Goal: Transaction & Acquisition: Purchase product/service

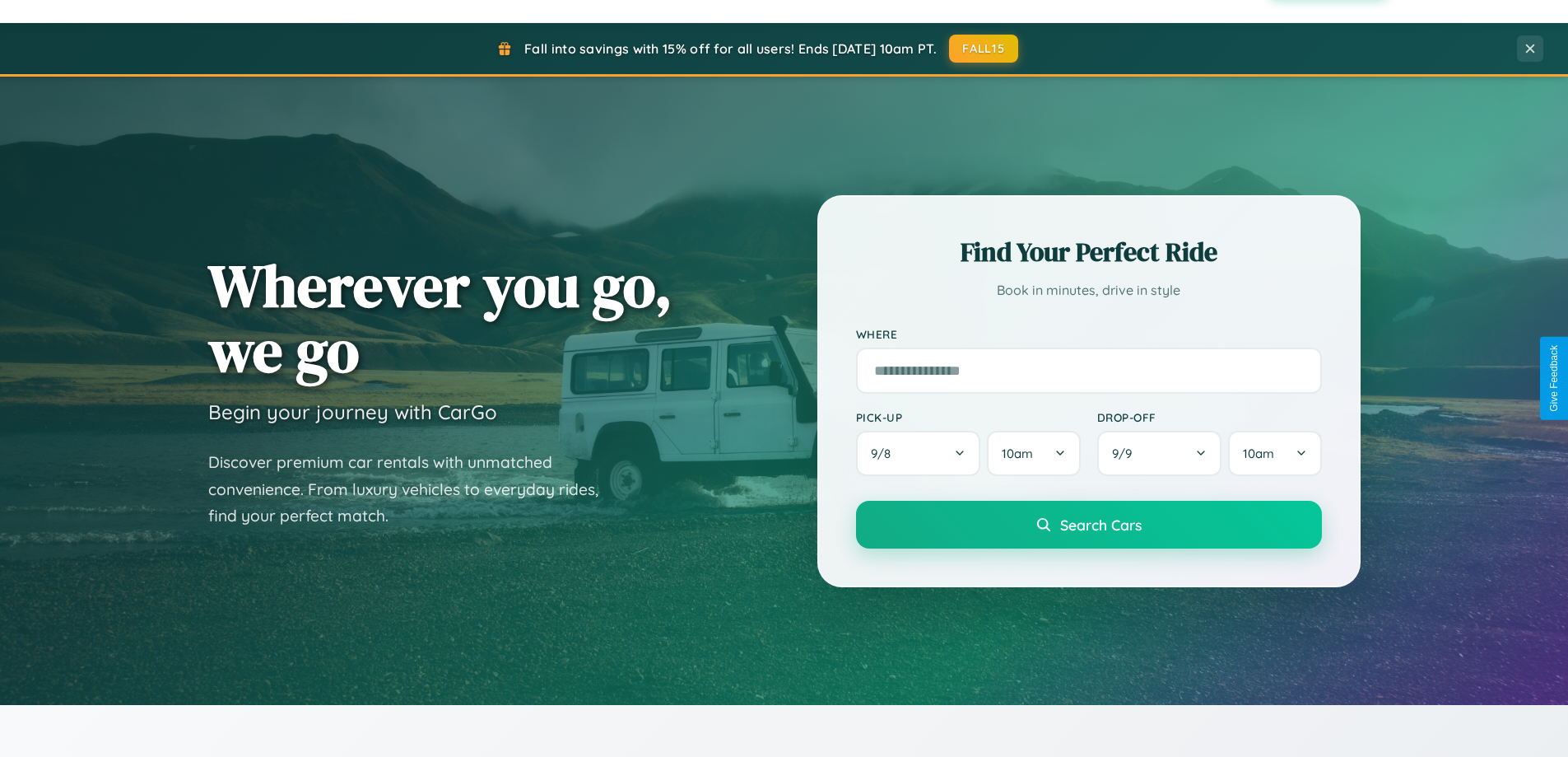
scroll to position [3168, 0]
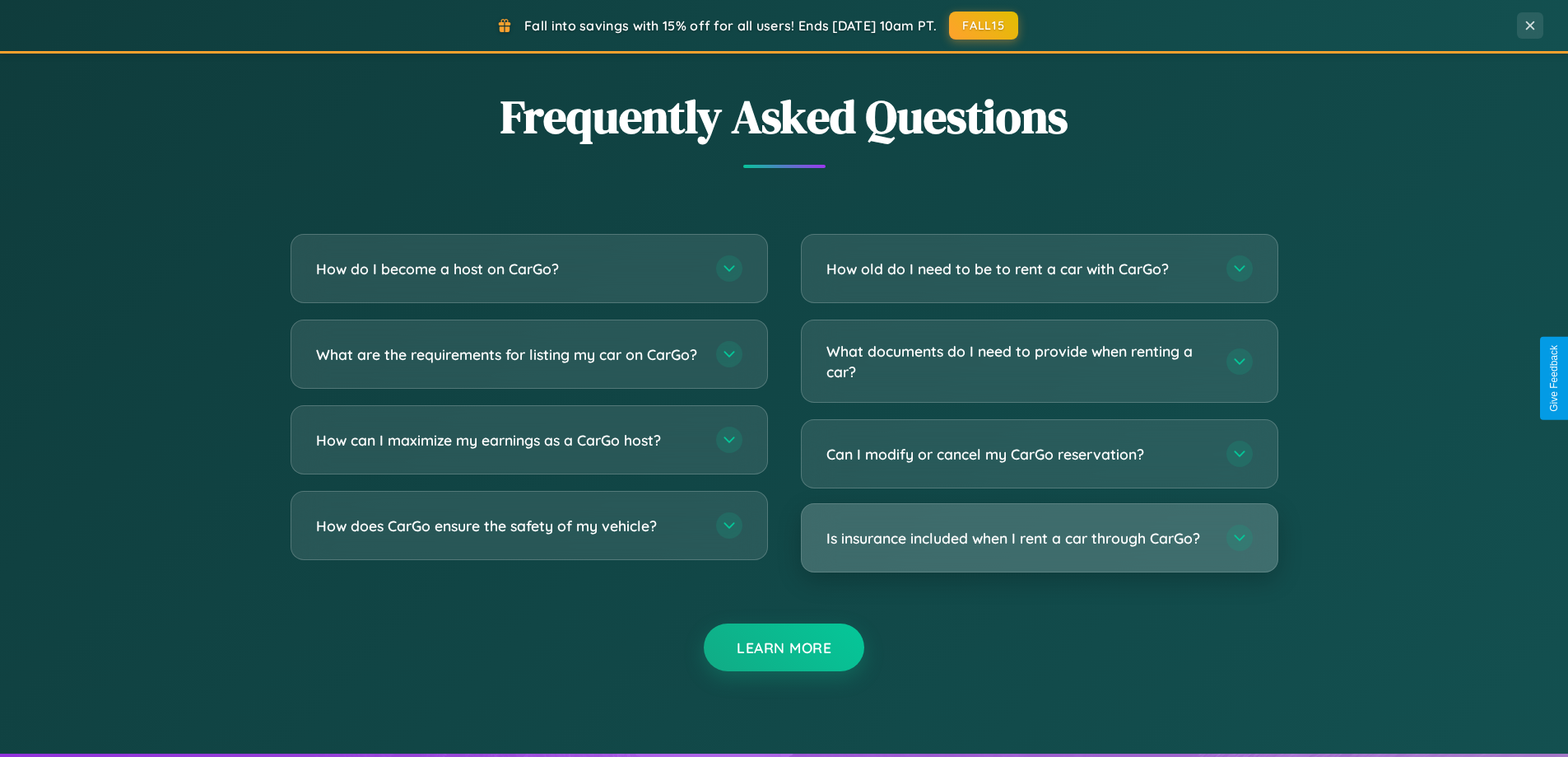
click at [1039, 538] on h3 "Is insurance included when I rent a car through CarGo?" at bounding box center [1017, 538] width 383 height 21
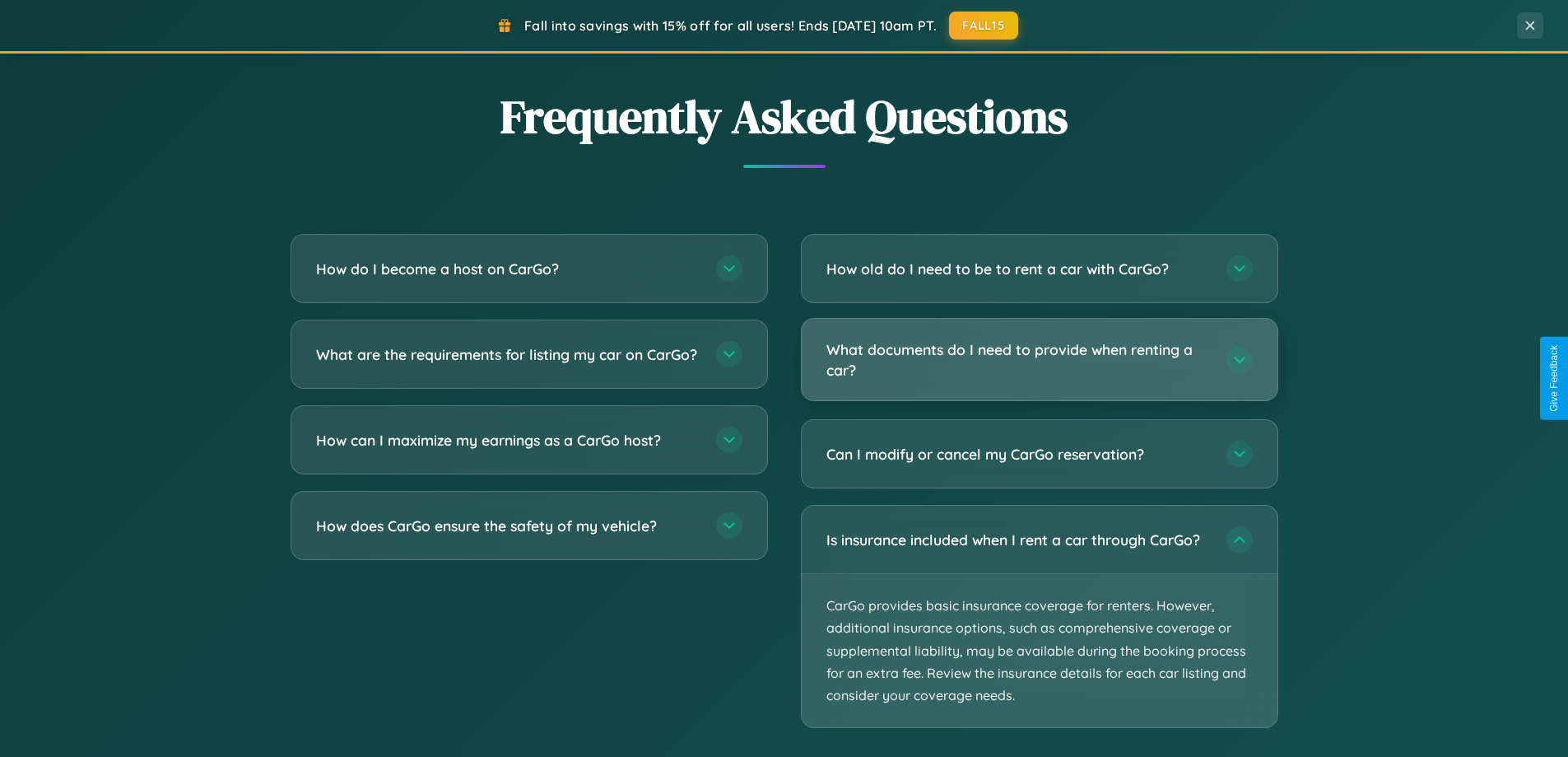
click at [1039, 360] on h3 "What documents do I need to provide when renting a car?" at bounding box center [1017, 359] width 383 height 41
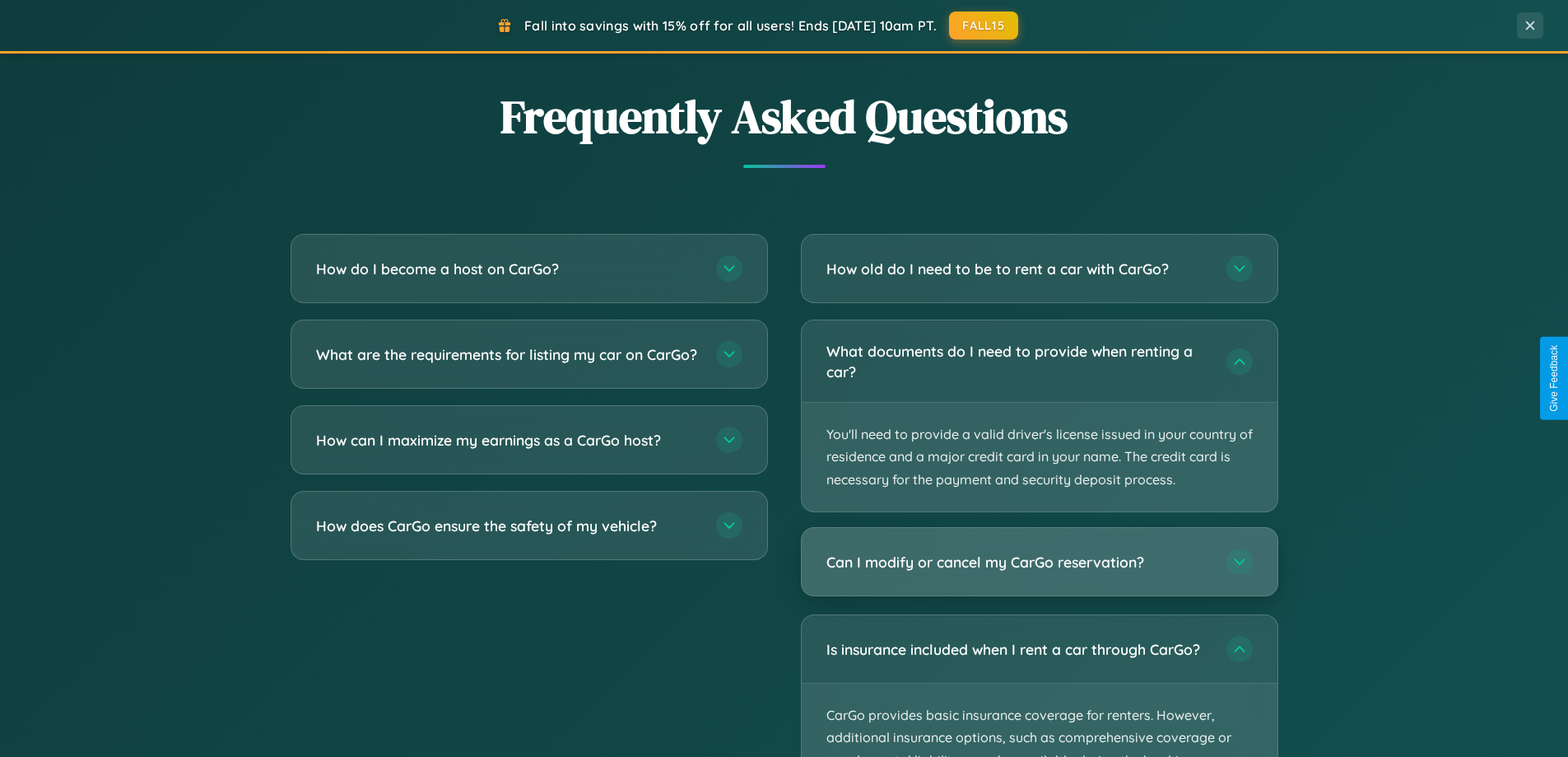
click at [1039, 561] on h3 "Can I modify or cancel my CarGo reservation?" at bounding box center [1017, 562] width 383 height 21
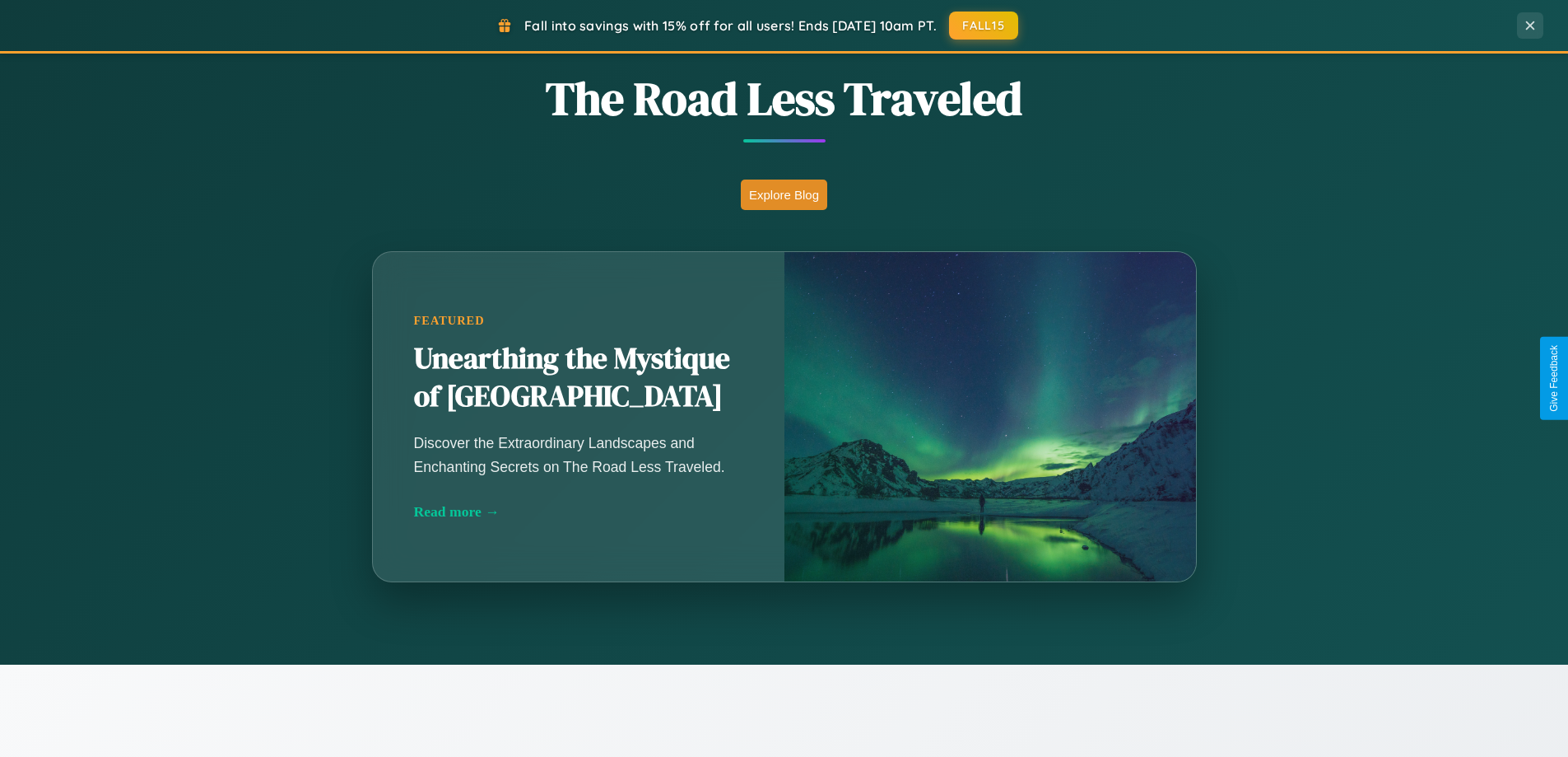
scroll to position [1133, 0]
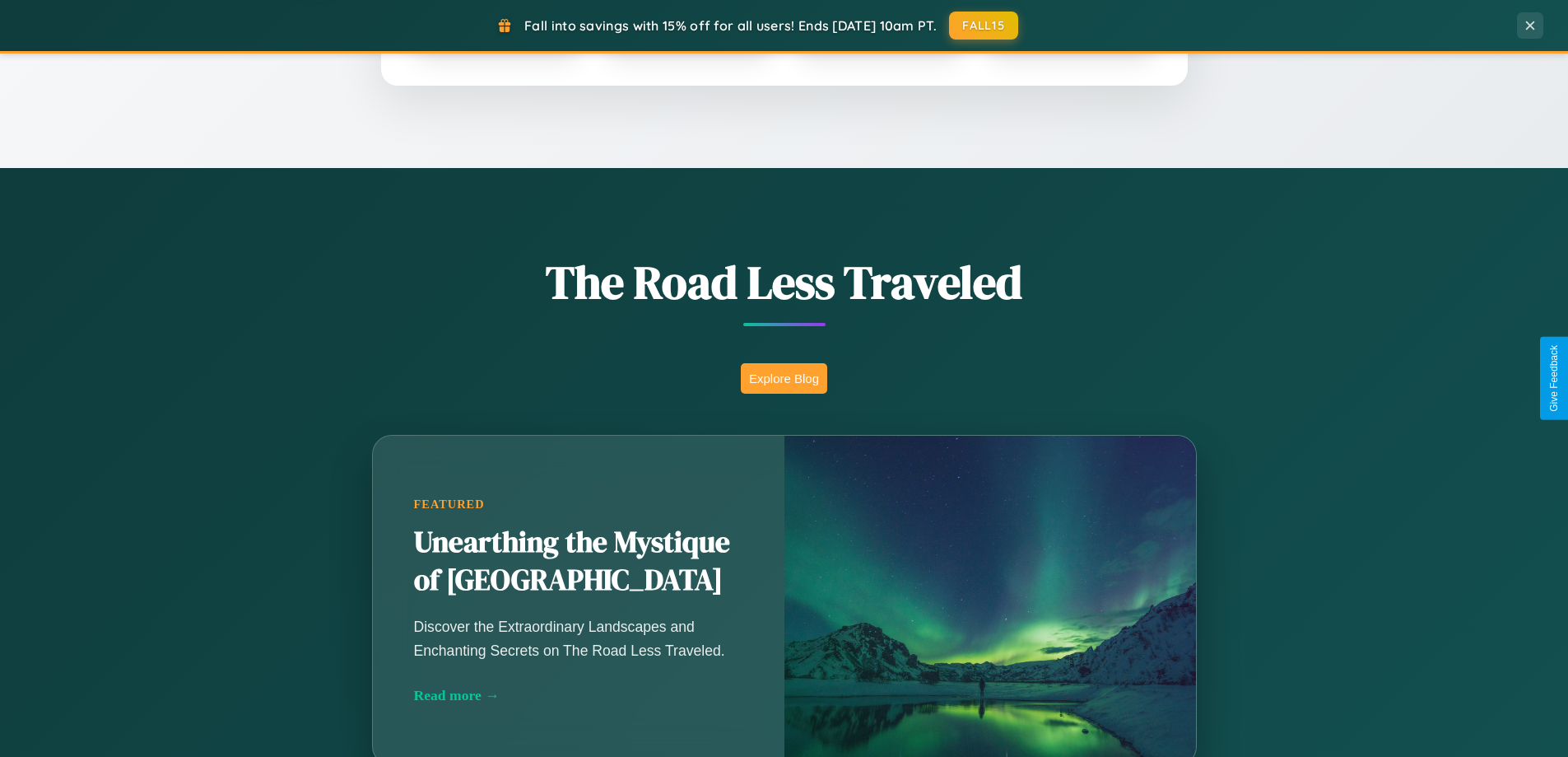
click at [784, 378] on button "Explore Blog" at bounding box center [784, 378] width 86 height 31
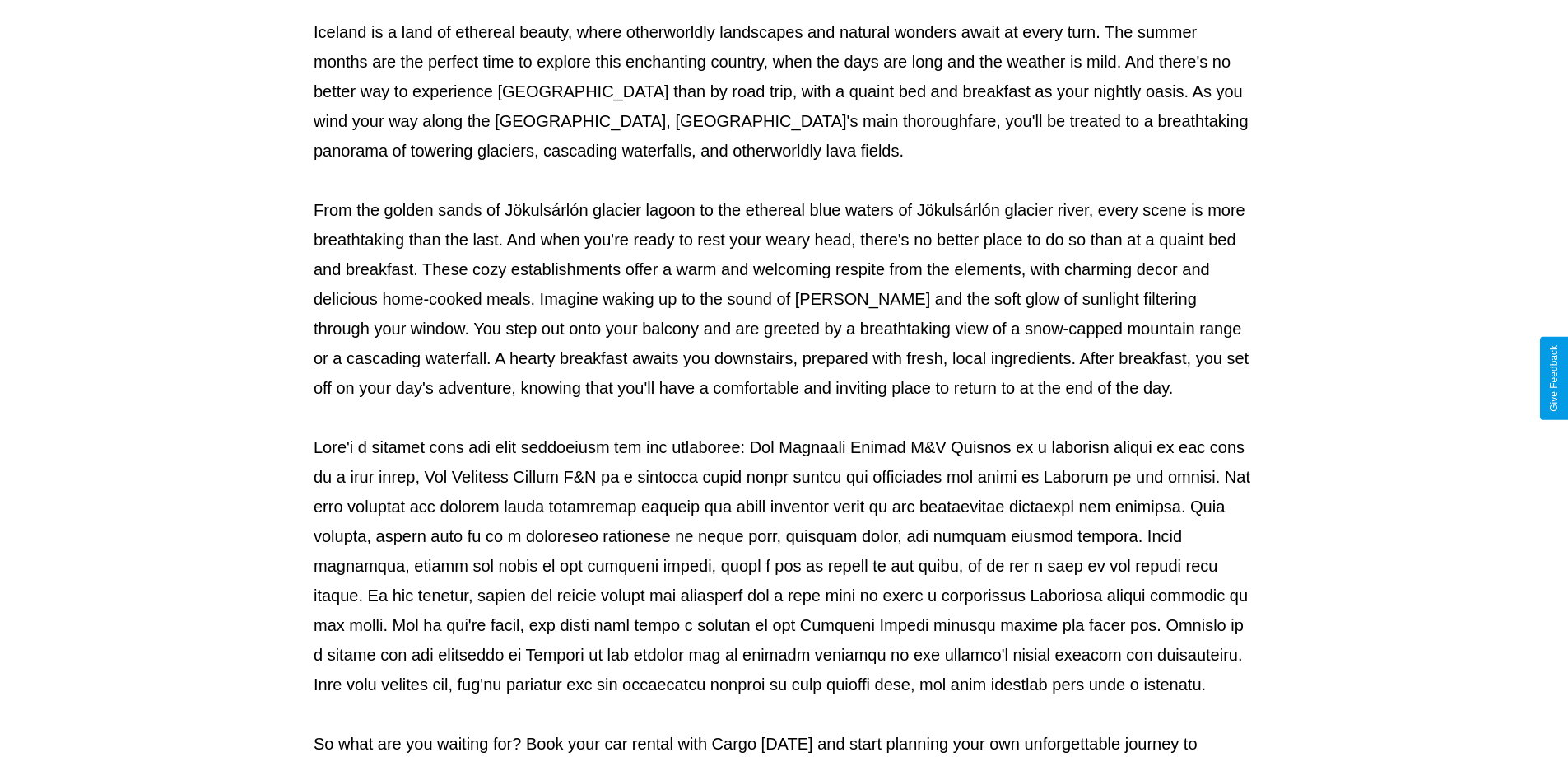
scroll to position [533, 0]
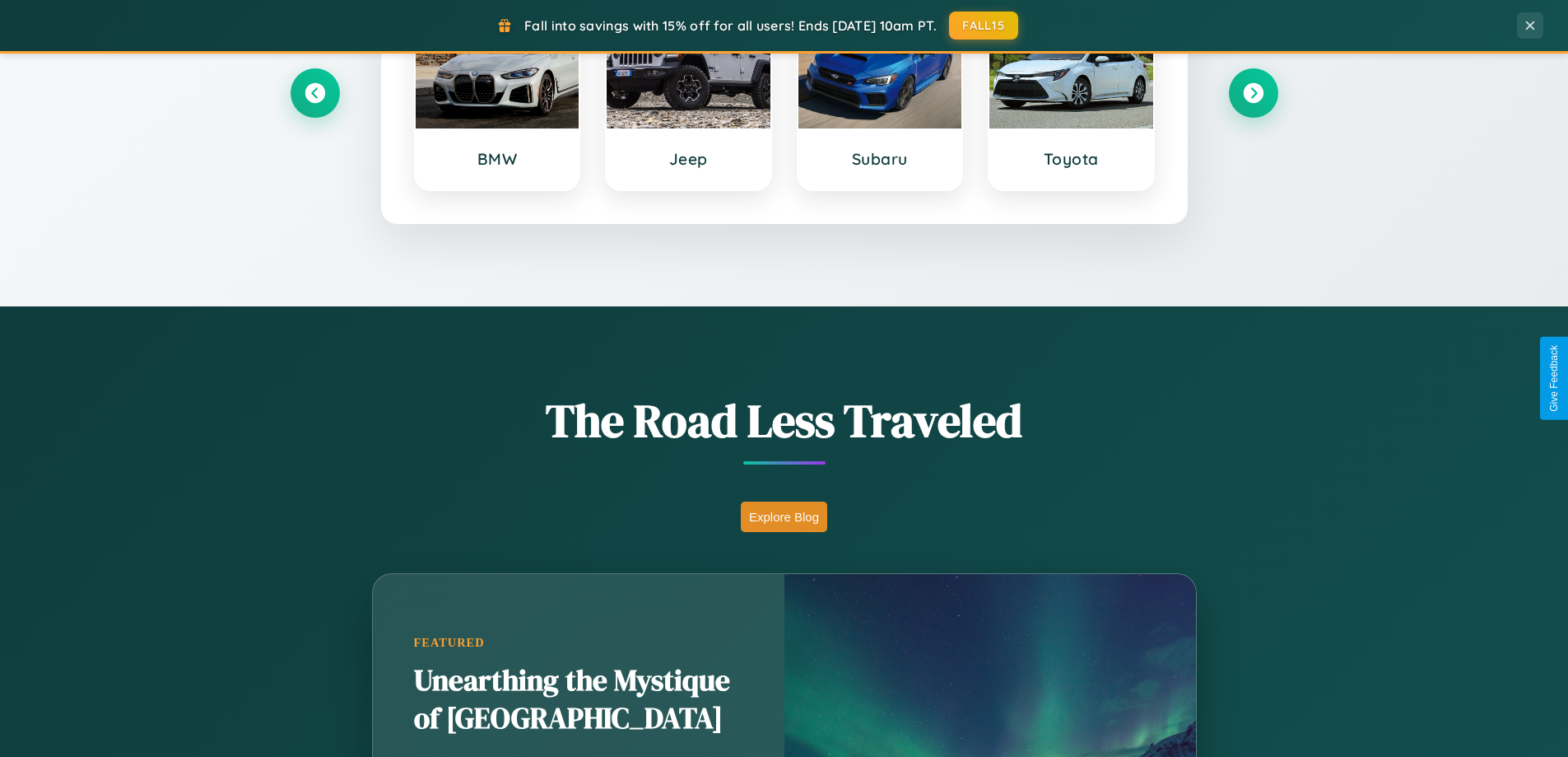
scroll to position [709, 0]
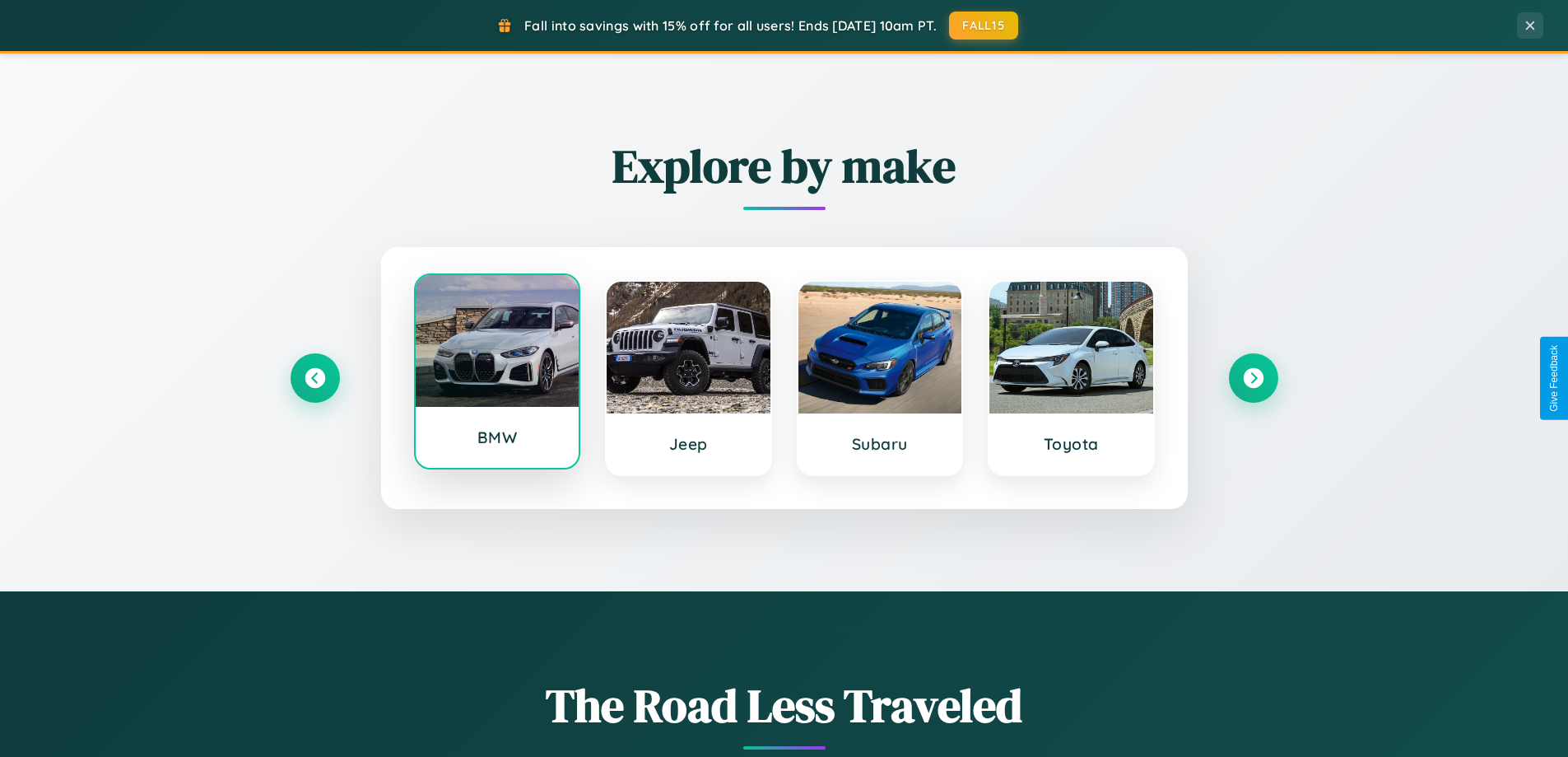
click at [496, 372] on div at bounding box center [497, 341] width 163 height 132
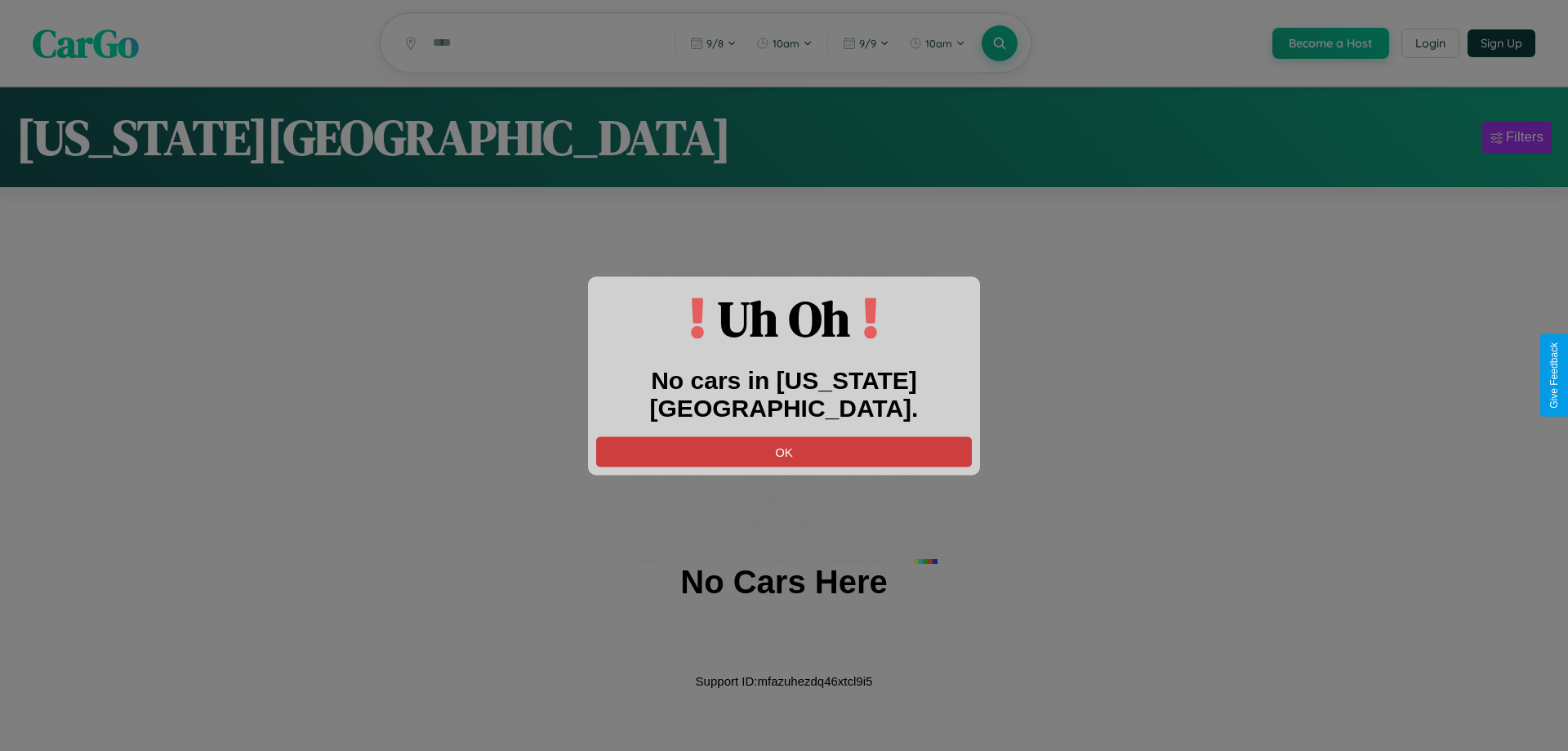
click at [784, 436] on button "OK" at bounding box center [784, 451] width 376 height 30
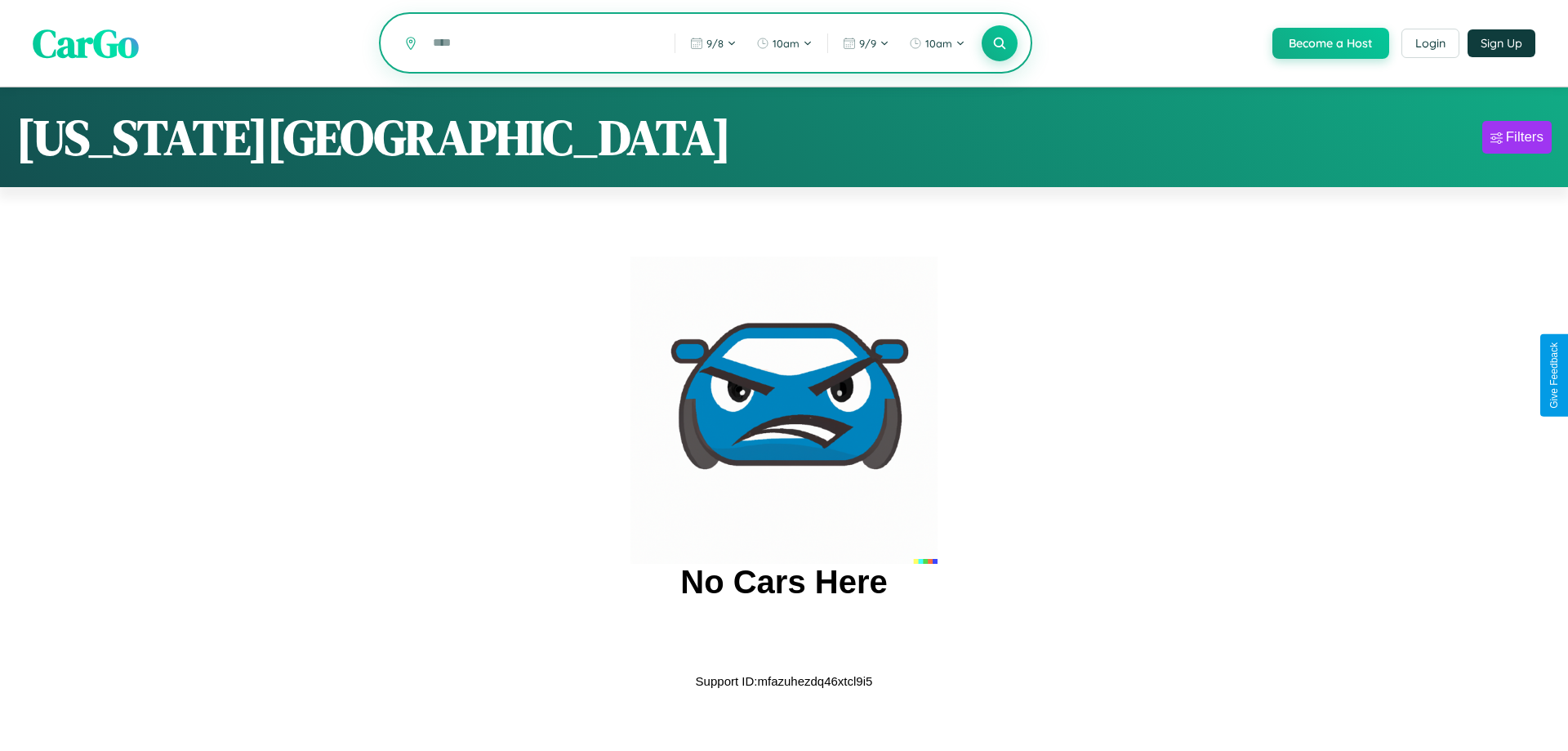
click at [541, 44] on input "text" at bounding box center [542, 42] width 234 height 29
click at [998, 44] on icon at bounding box center [1000, 43] width 16 height 16
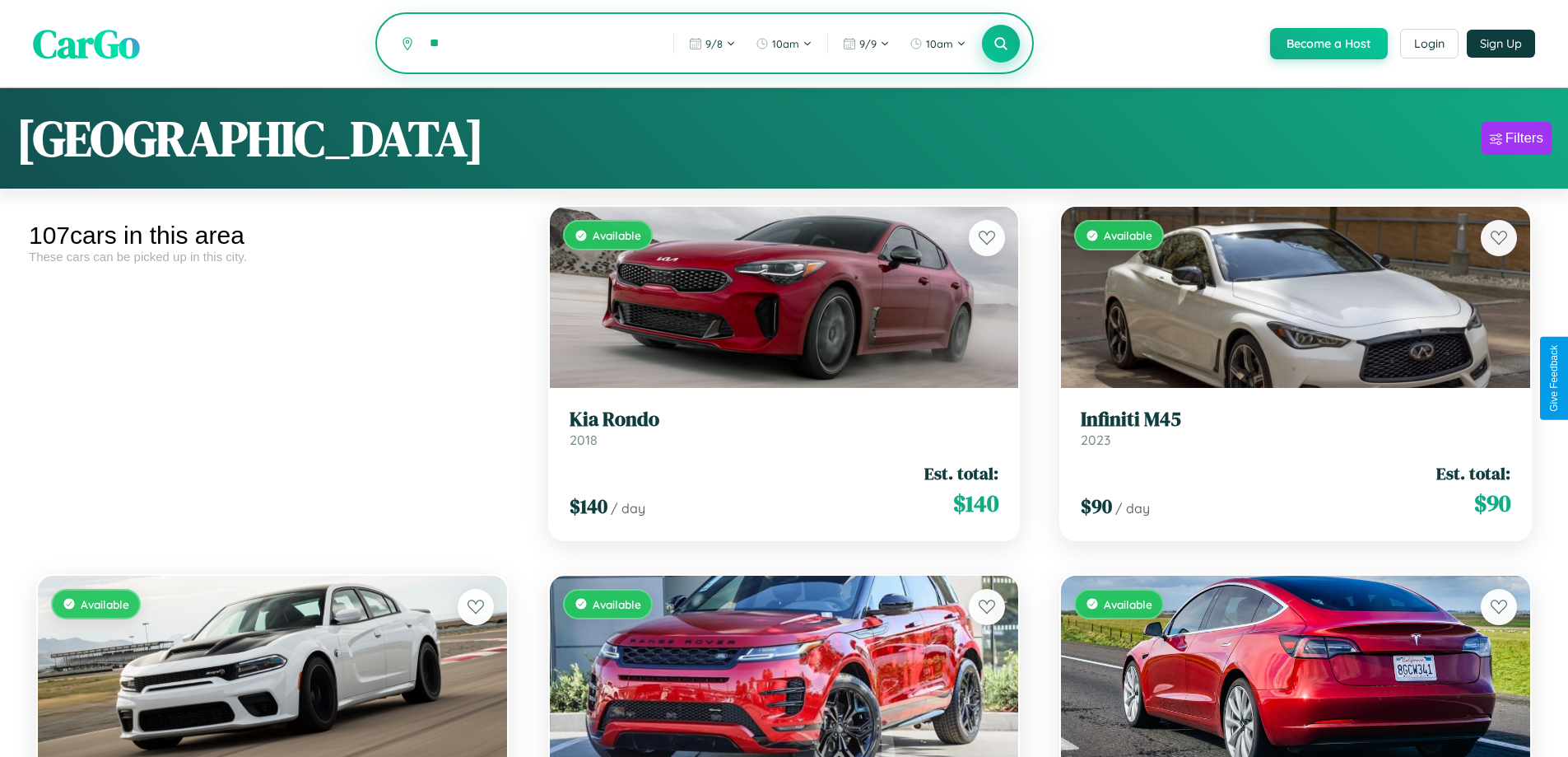
type input "*"
type input "*********"
click at [1000, 45] on icon at bounding box center [1001, 44] width 16 height 16
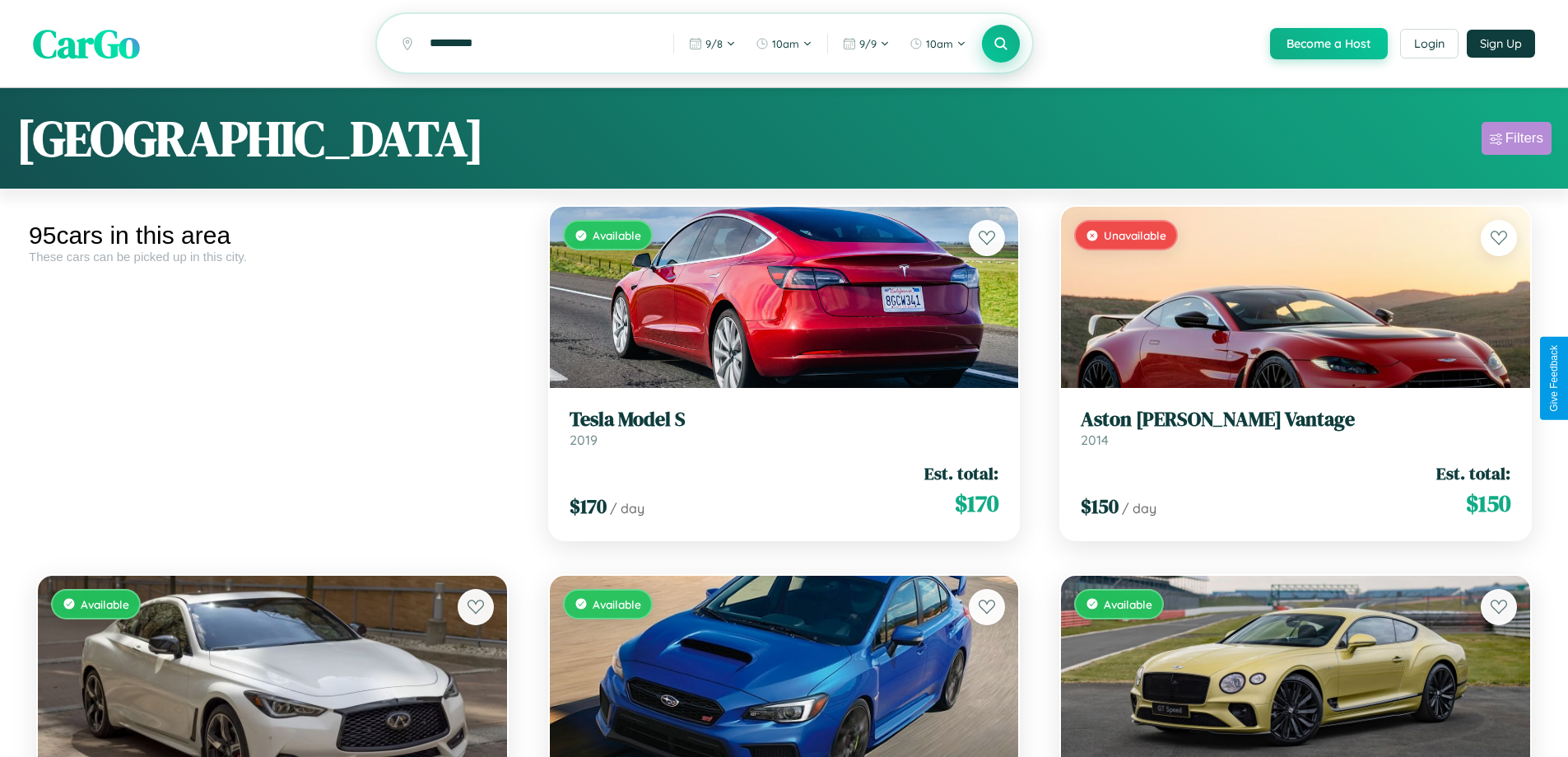
click at [1516, 141] on div "Filters" at bounding box center [1524, 138] width 38 height 17
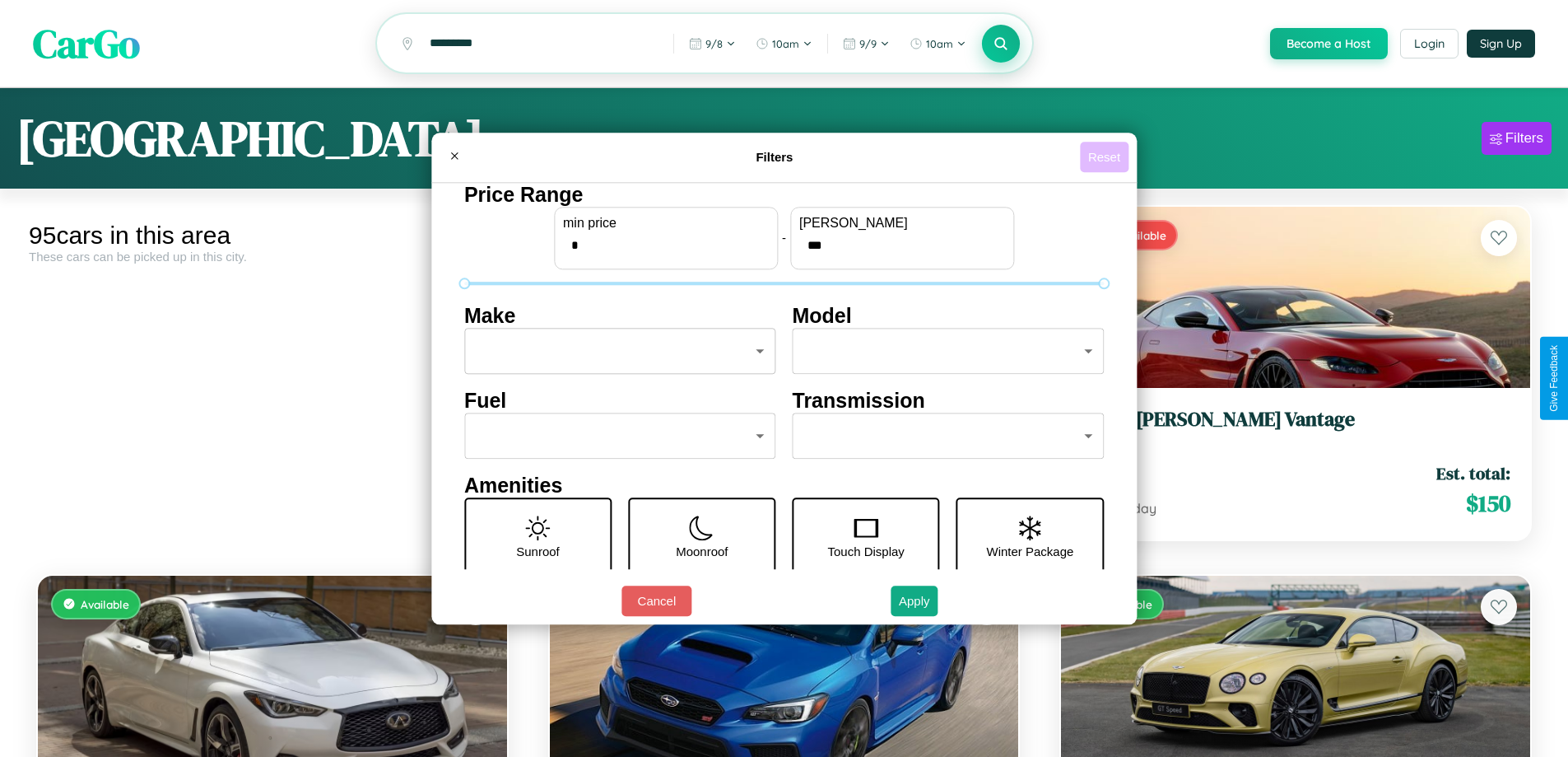
click at [1106, 157] on button "Reset" at bounding box center [1103, 157] width 49 height 31
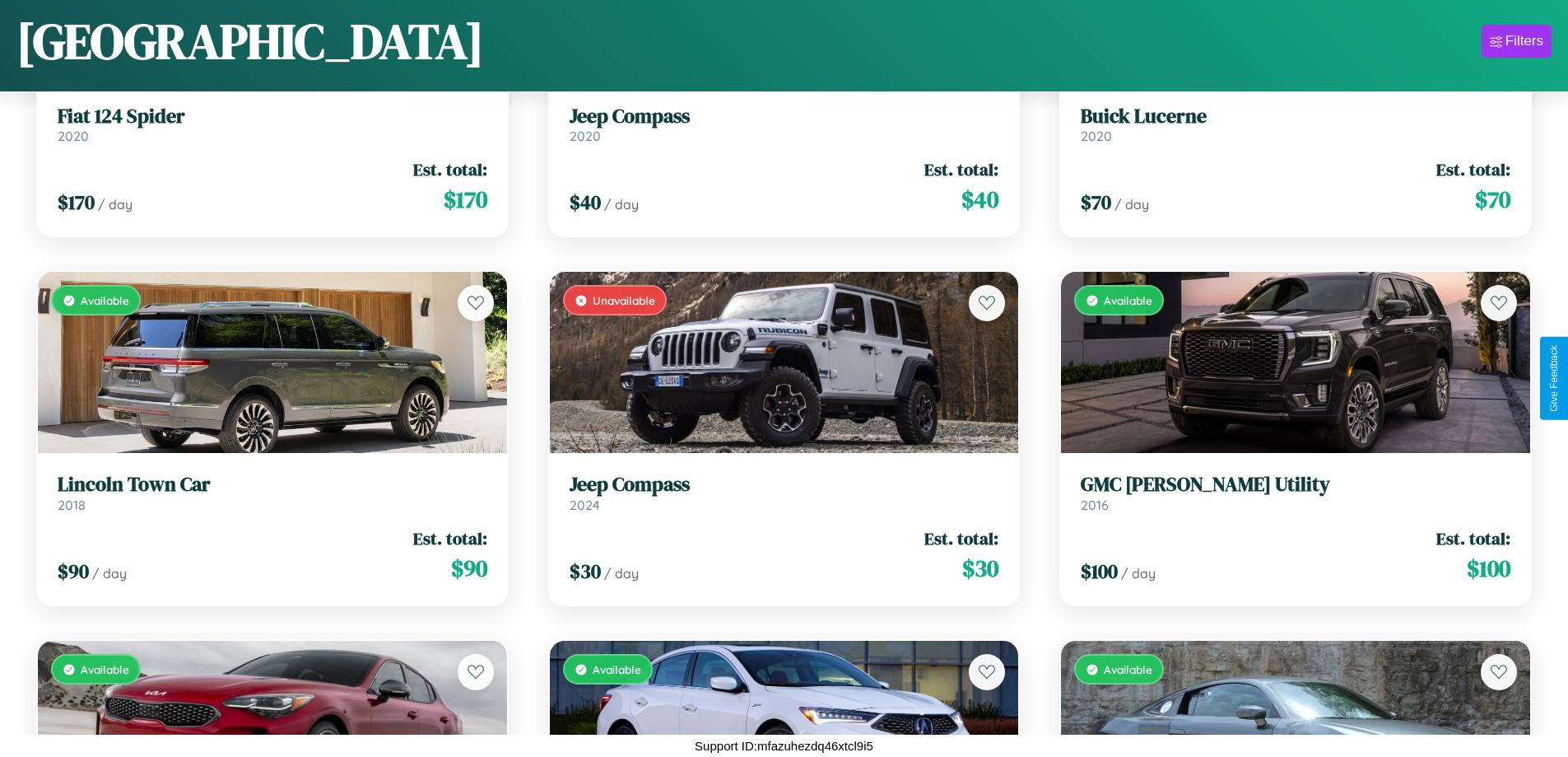
scroll to position [3549, 0]
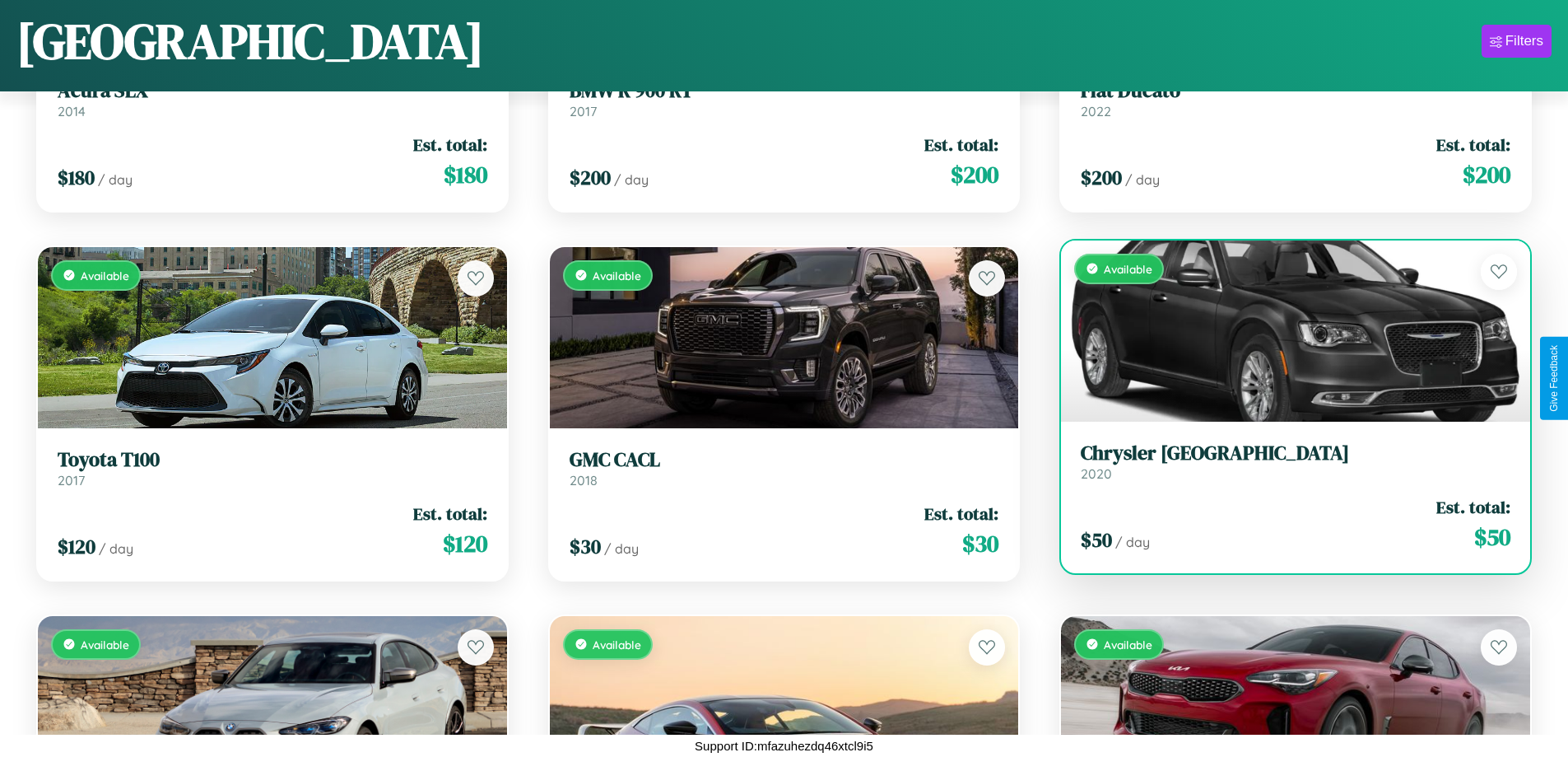
click at [1285, 461] on h3 "Chrysler NEWPORT" at bounding box center [1296, 453] width 430 height 24
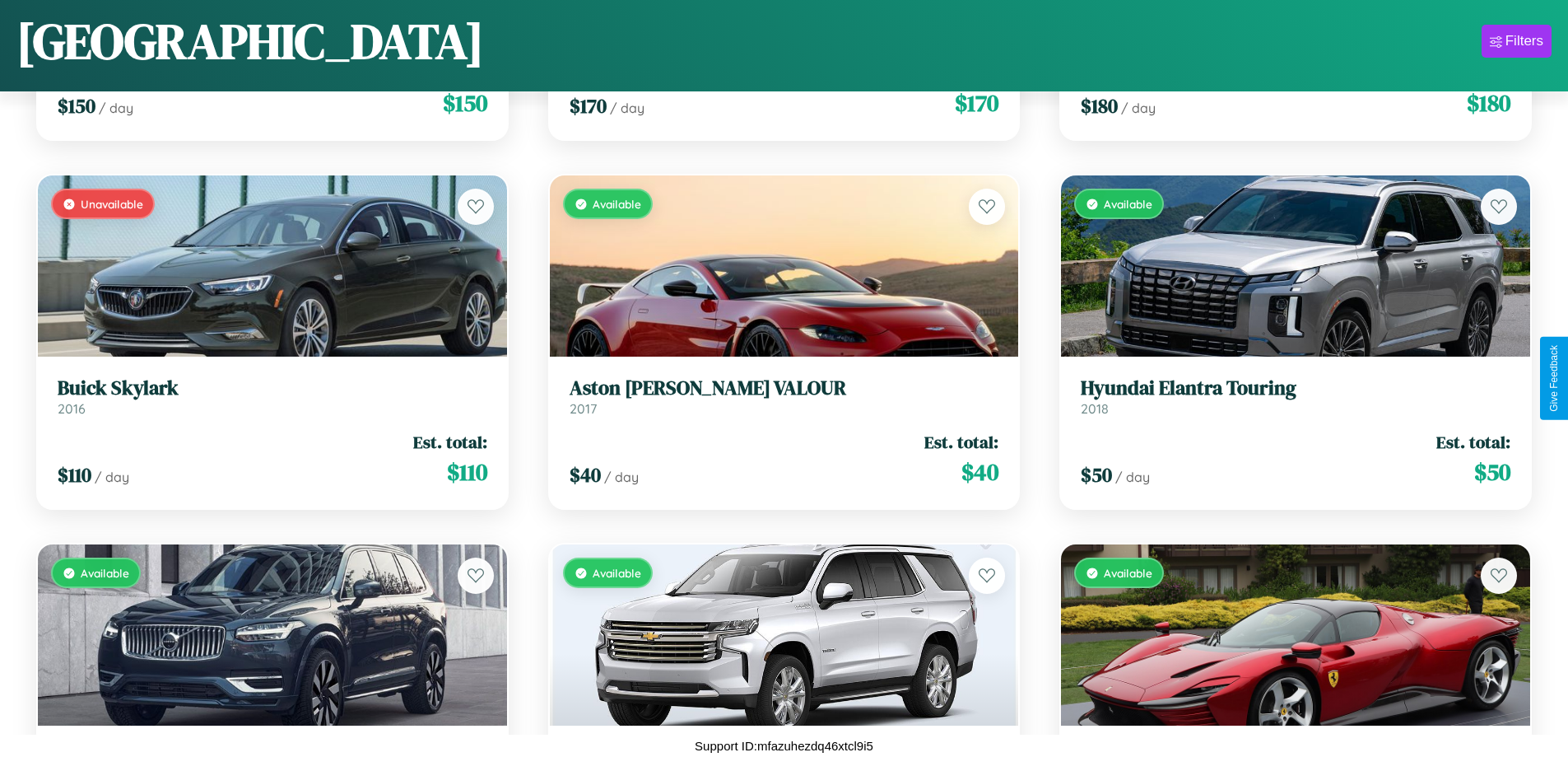
scroll to position [9448, 0]
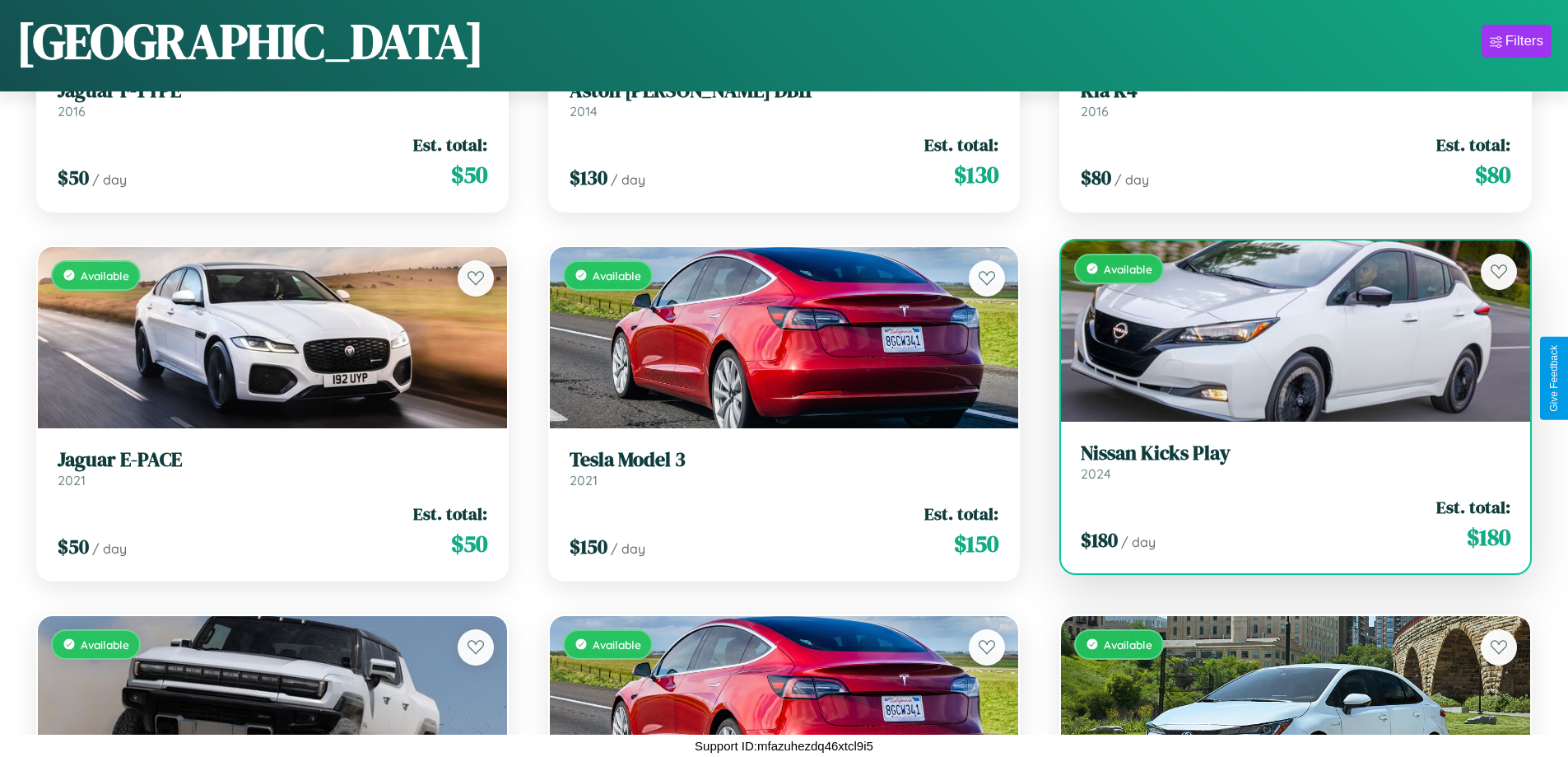
click at [1285, 468] on link "Nissan Kicks Play 2024" at bounding box center [1296, 461] width 430 height 41
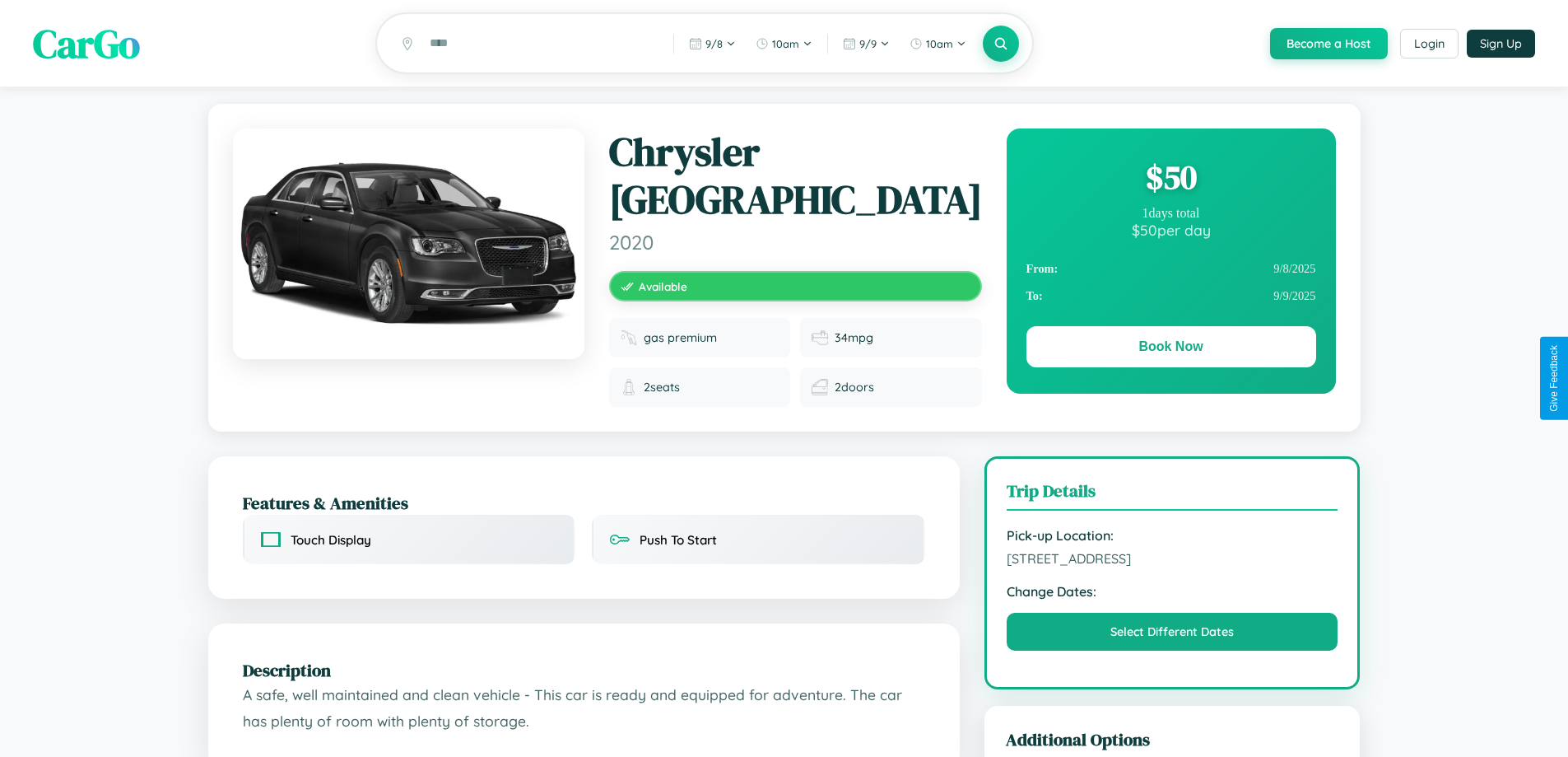
click at [1171, 179] on div "$ 50" at bounding box center [1171, 176] width 289 height 45
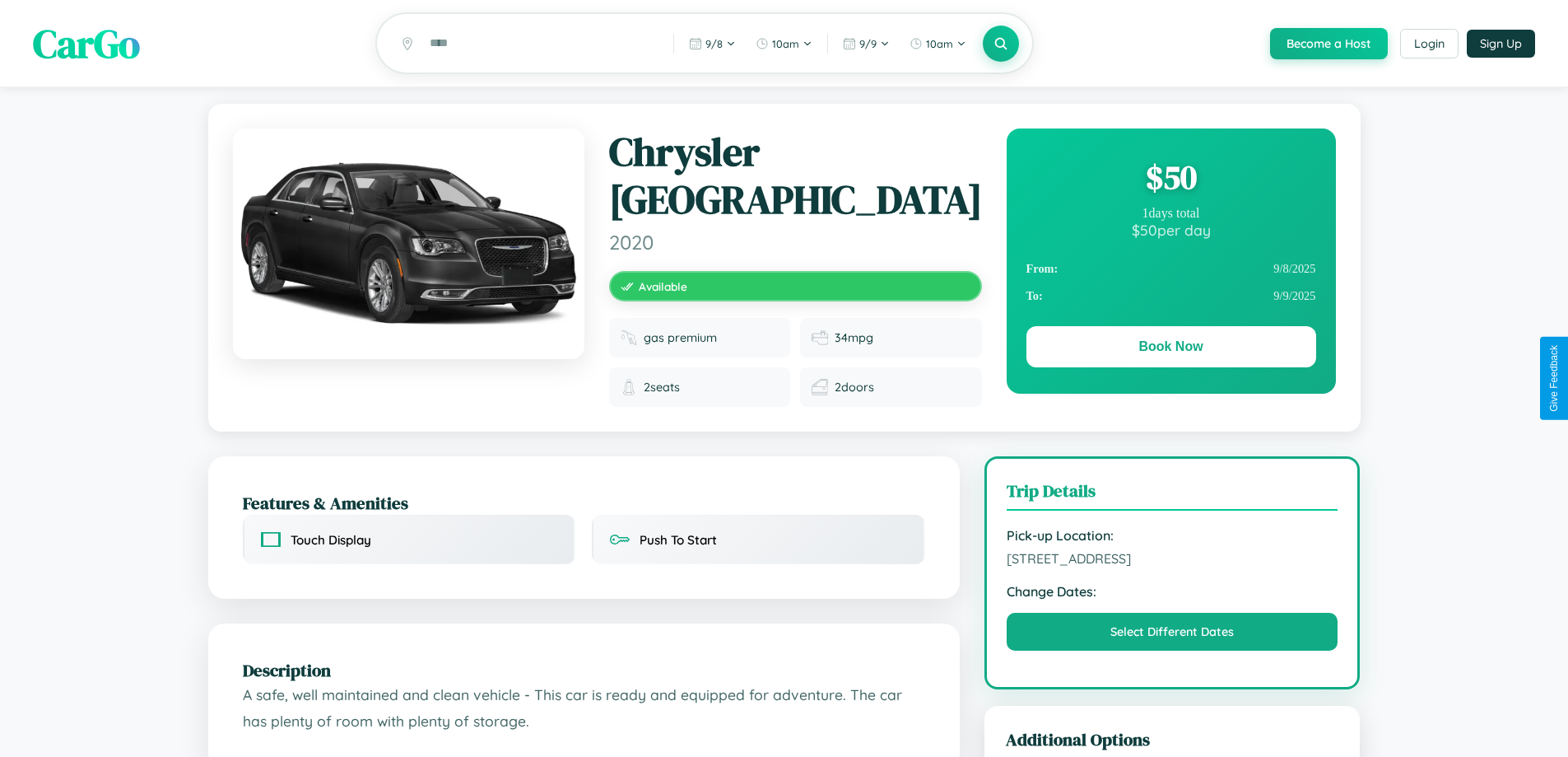
click at [1171, 179] on div "$ 50" at bounding box center [1171, 176] width 289 height 45
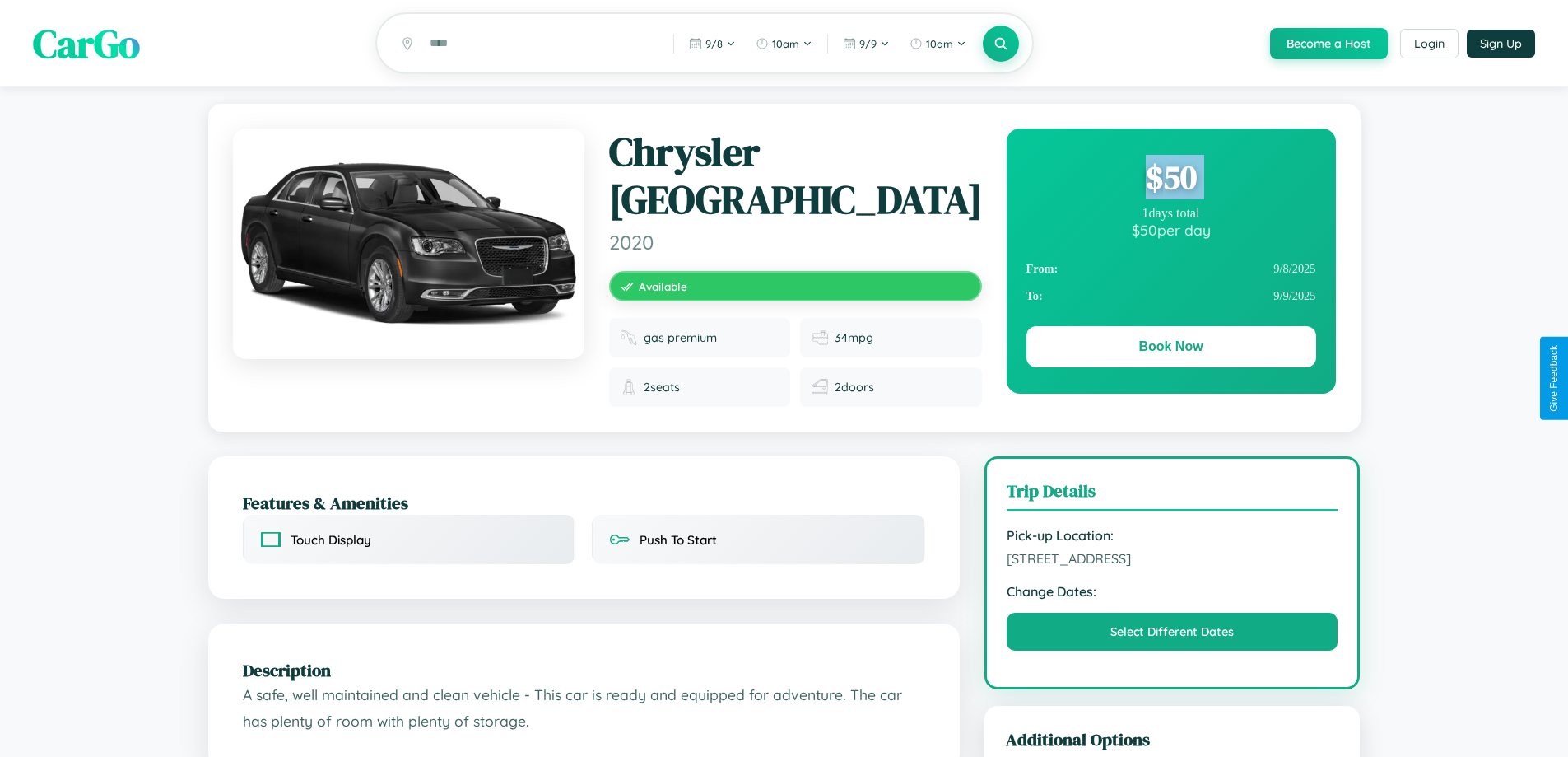
click at [1171, 179] on div "$ 50" at bounding box center [1171, 176] width 289 height 45
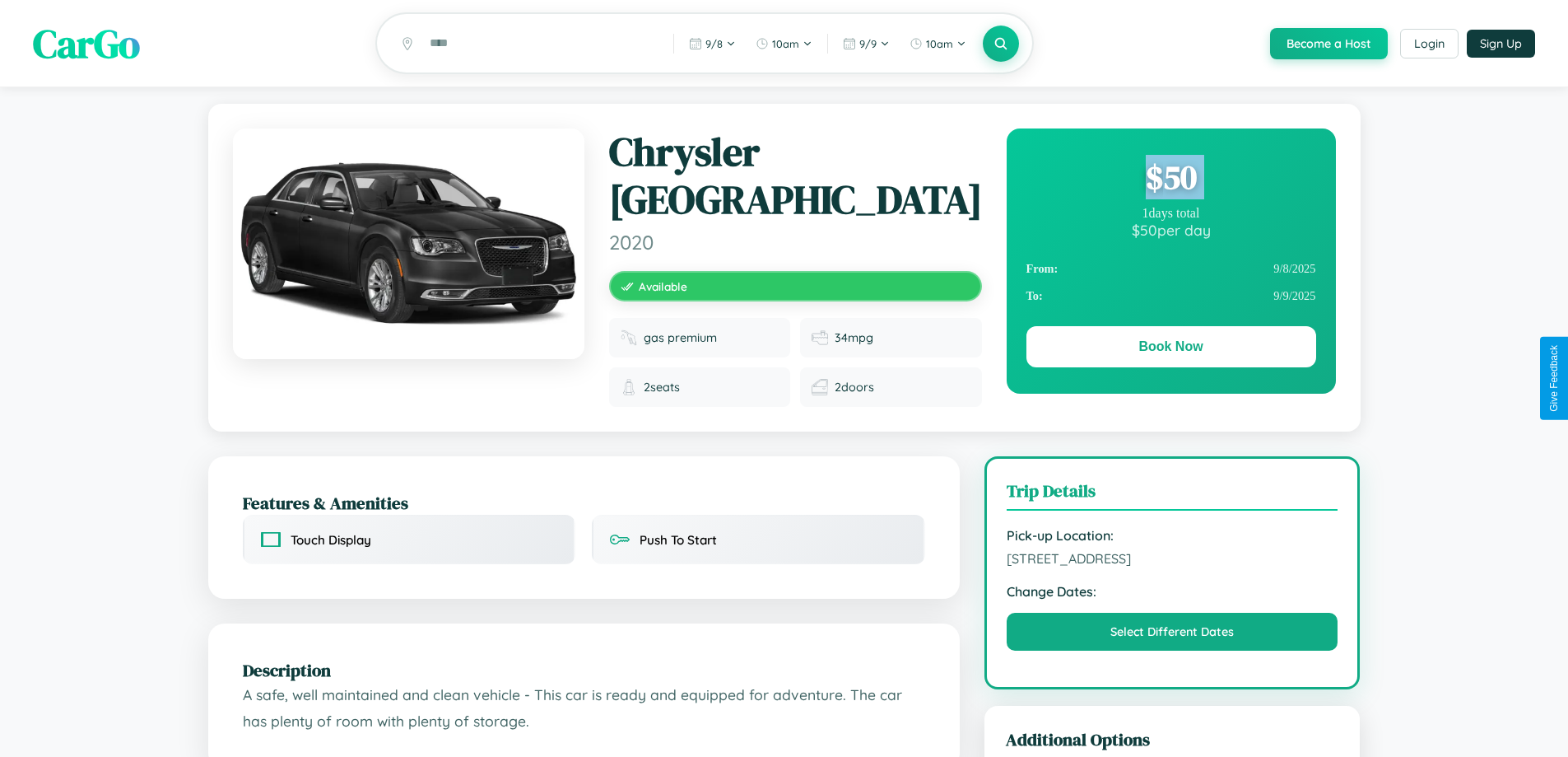
click at [1171, 179] on div "$ 50" at bounding box center [1171, 176] width 289 height 45
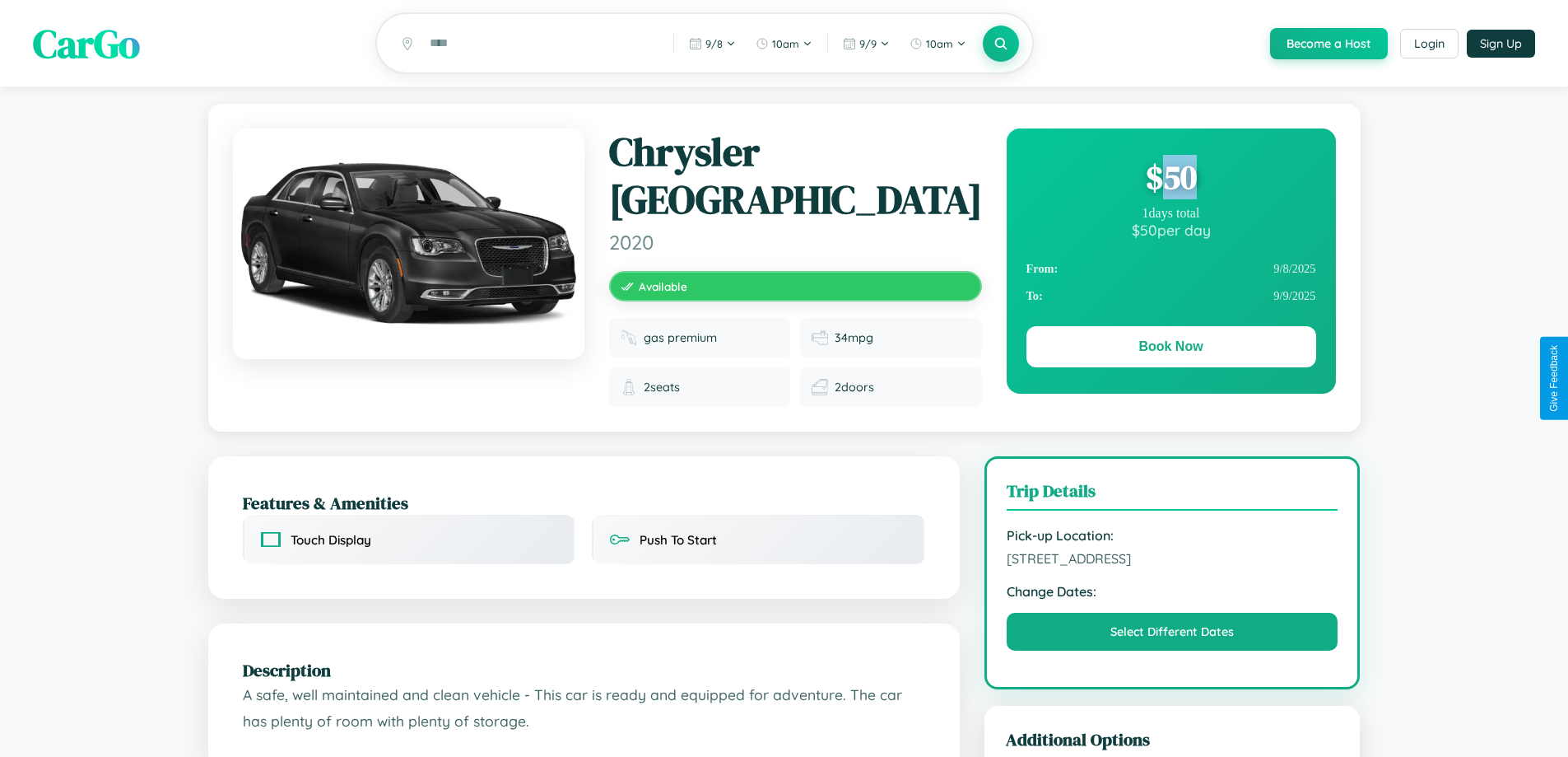
click at [1171, 179] on div "$ 50" at bounding box center [1171, 176] width 289 height 45
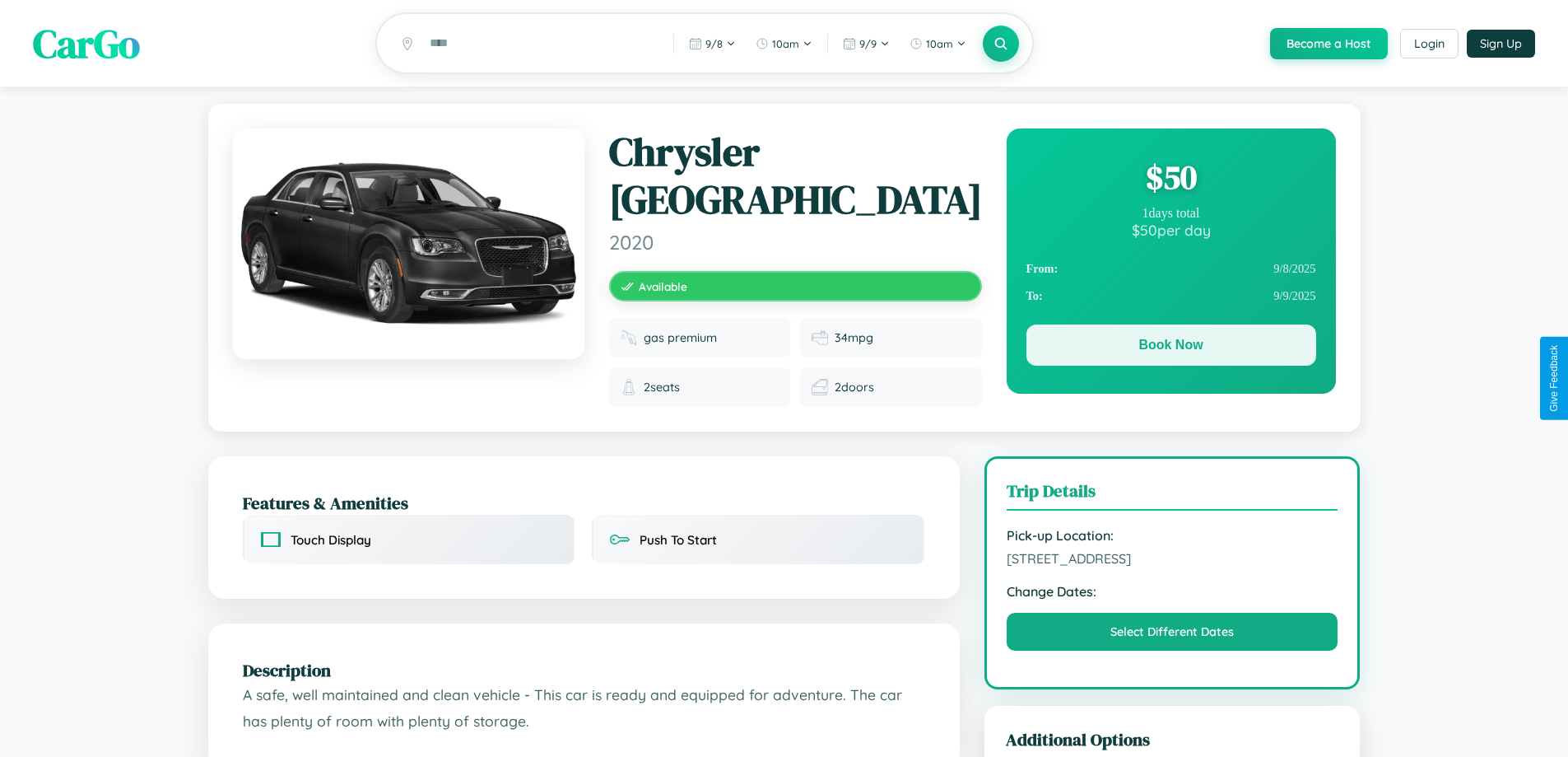
click at [1171, 348] on button "Book Now" at bounding box center [1171, 345] width 289 height 42
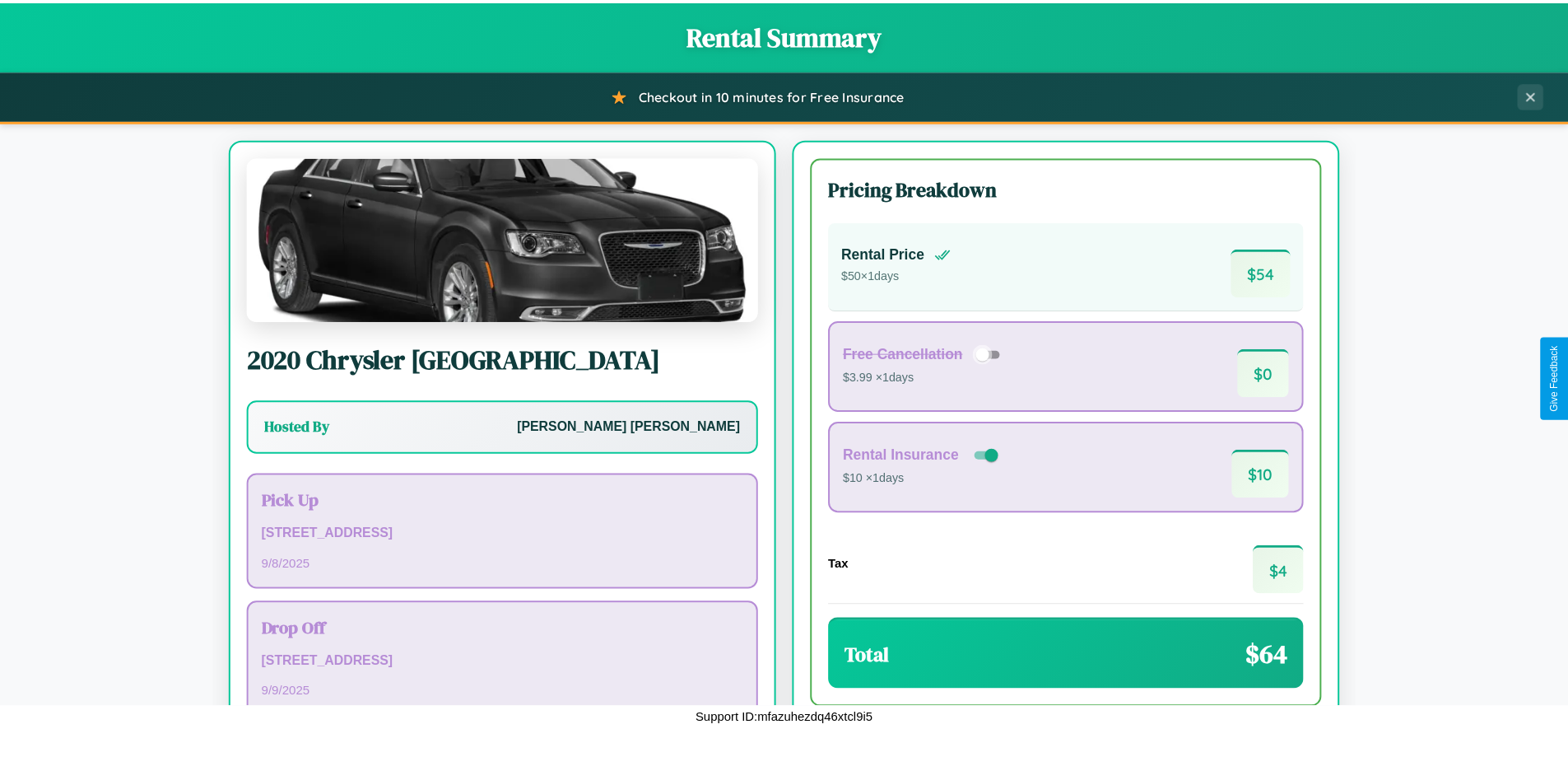
scroll to position [113, 0]
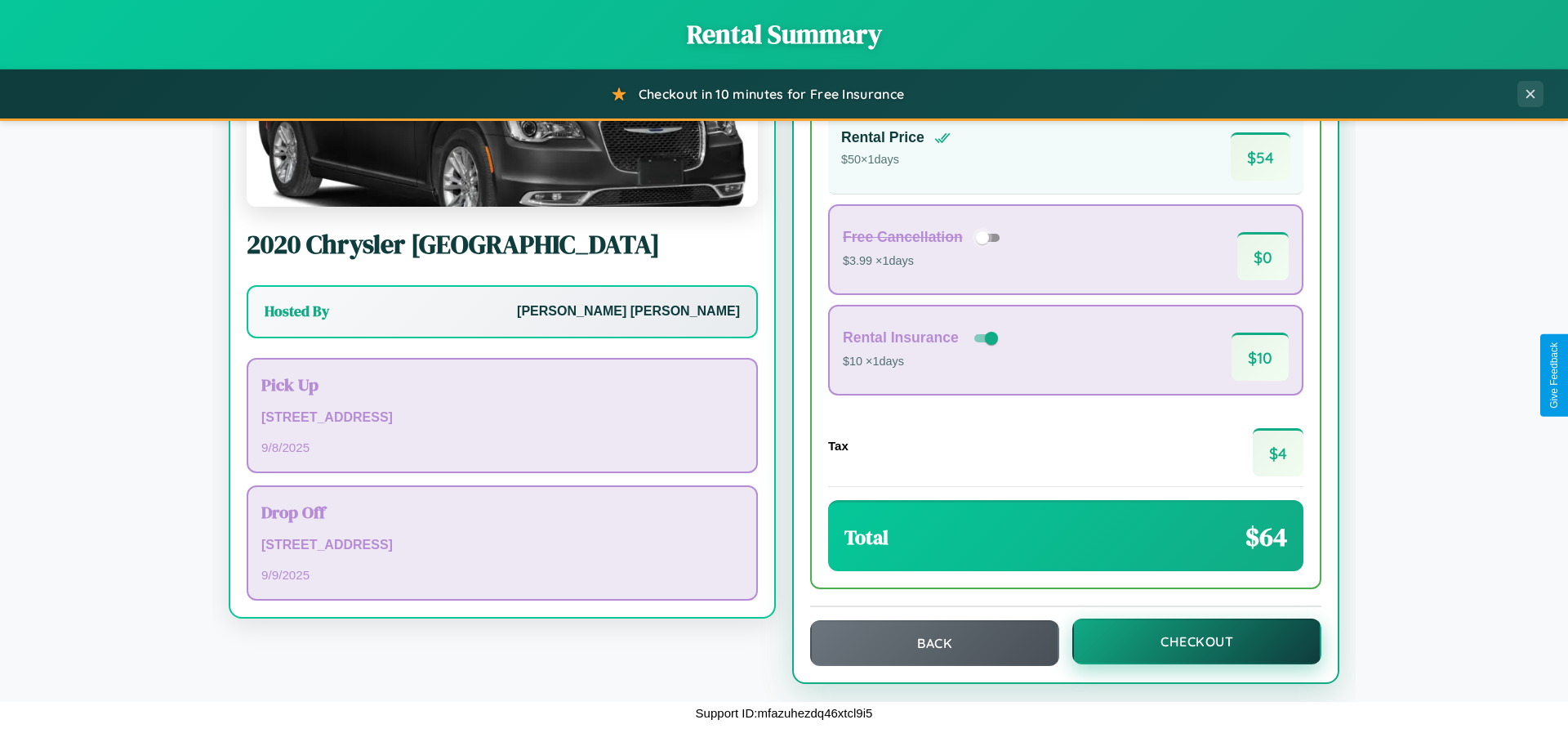
click at [1186, 641] on button "Checkout" at bounding box center [1196, 641] width 249 height 46
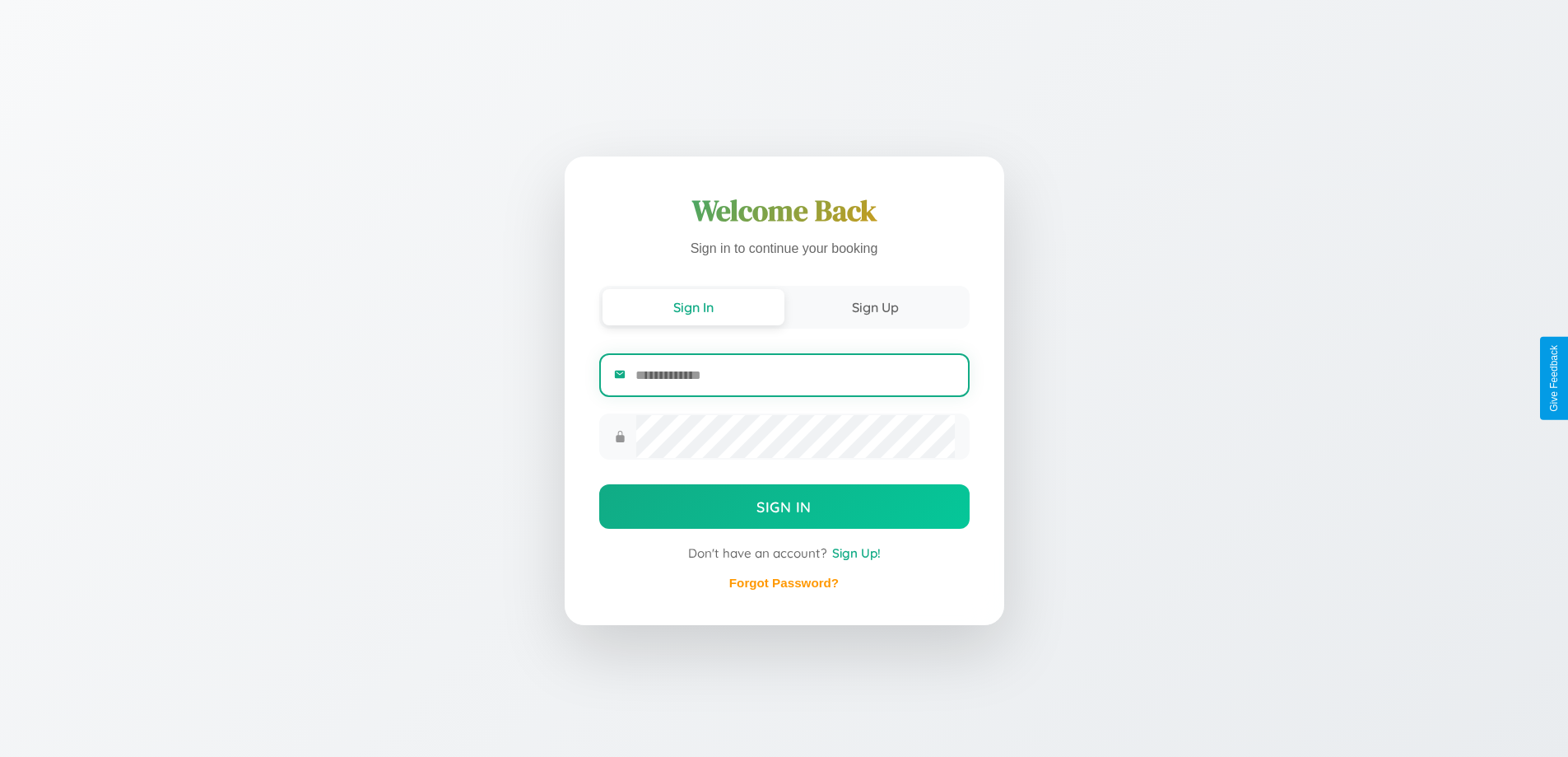
click at [794, 375] on input "email" at bounding box center [794, 375] width 319 height 41
type input "**********"
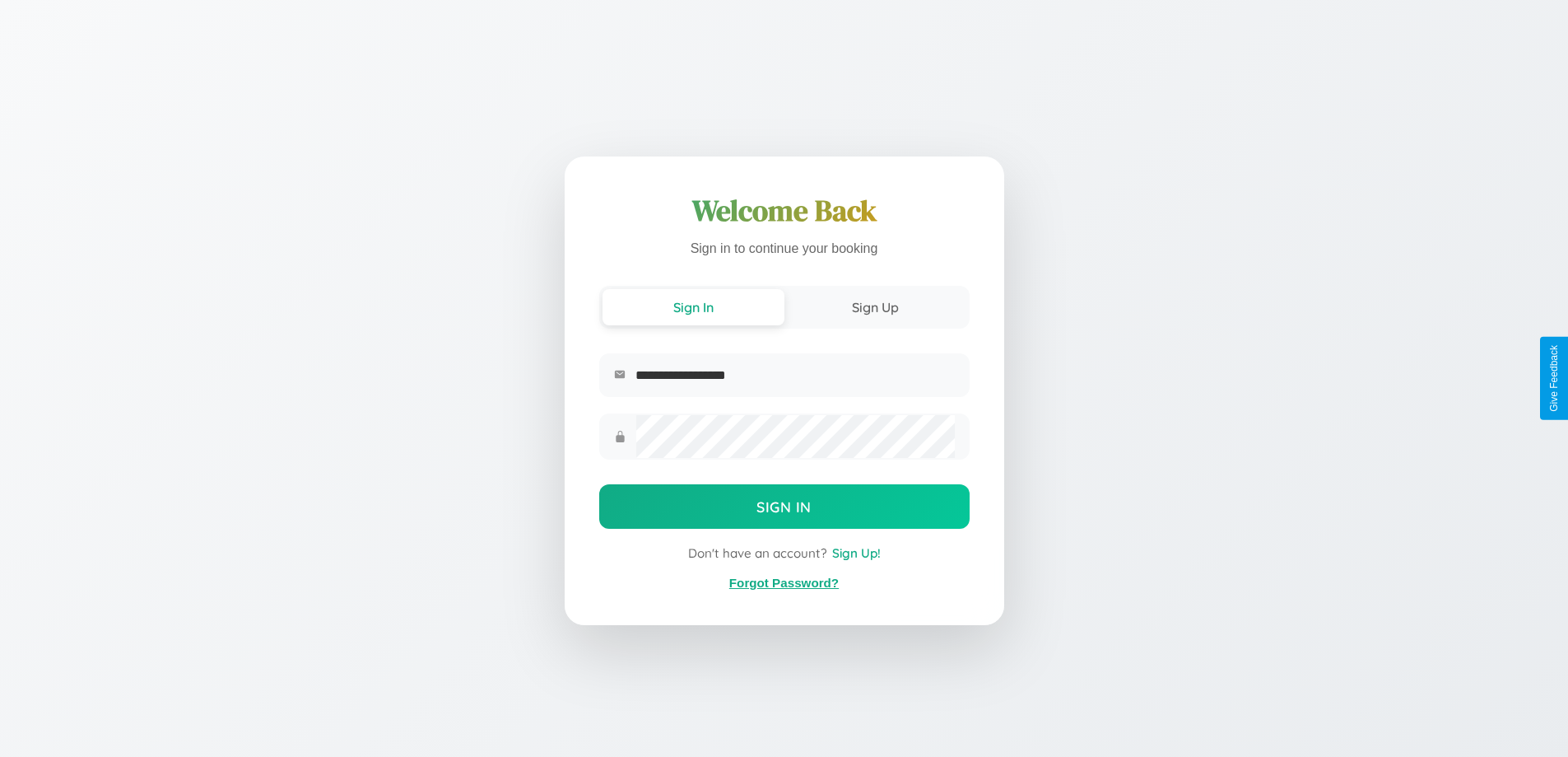
click at [784, 583] on link "Forgot Password?" at bounding box center [784, 583] width 110 height 14
